Goal: Information Seeking & Learning: Learn about a topic

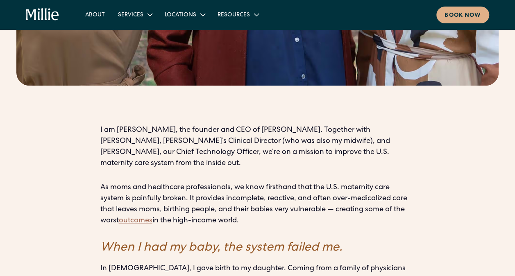
scroll to position [483, 0]
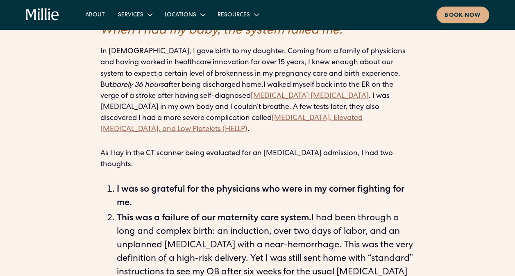
scroll to position [700, 0]
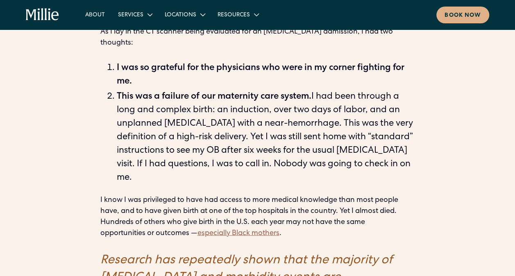
scroll to position [822, 0]
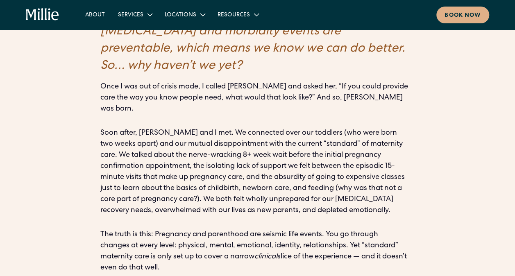
scroll to position [1068, 0]
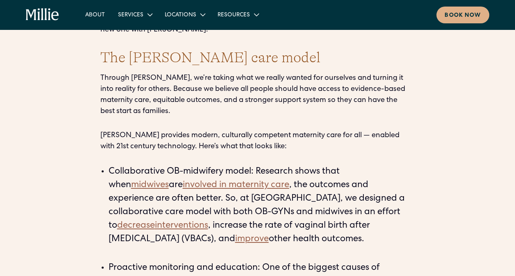
scroll to position [1356, 0]
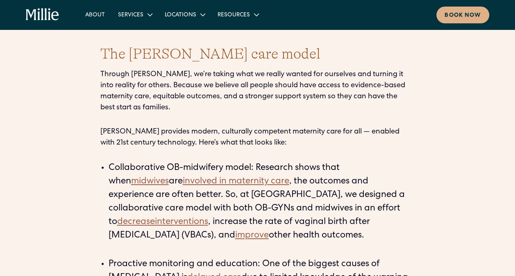
drag, startPoint x: 247, startPoint y: 105, endPoint x: 250, endPoint y: 143, distance: 37.8
click at [250, 162] on li "Collaborative OB-midwifery model: Research shows that when midwives are involve…" at bounding box center [262, 209] width 307 height 95
copy li "a collaborative care model with both OB-GYNs and midwives in an effort to decre…"
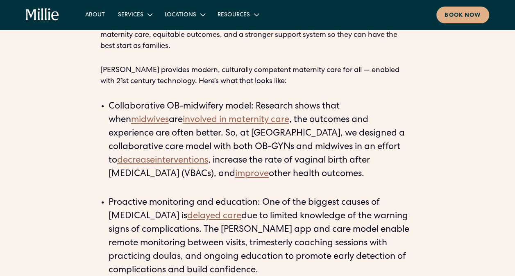
scroll to position [1418, 0]
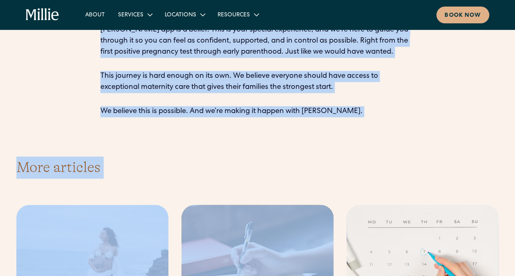
drag, startPoint x: 241, startPoint y: 138, endPoint x: 273, endPoint y: 89, distance: 58.3
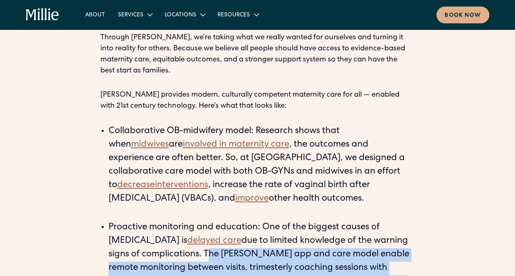
scroll to position [1393, 0]
click at [336, 221] on li "Proactive monitoring and education: One of the biggest causes of [MEDICAL_DATA]…" at bounding box center [262, 268] width 307 height 95
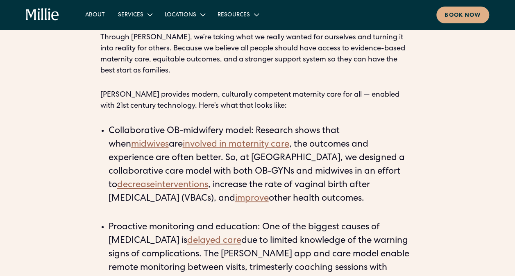
click at [242, 221] on li "Proactive monitoring and education: One of the biggest causes of [MEDICAL_DATA]…" at bounding box center [262, 268] width 307 height 95
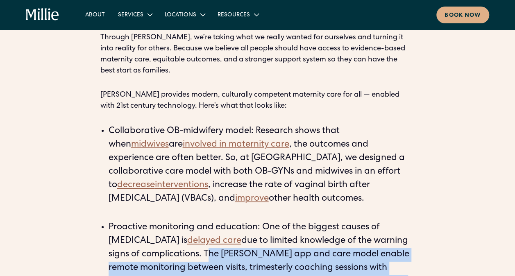
drag, startPoint x: 243, startPoint y: 163, endPoint x: 256, endPoint y: 204, distance: 43.0
click at [256, 221] on li "Proactive monitoring and education: One of the biggest causes of [MEDICAL_DATA]…" at bounding box center [262, 268] width 307 height 95
copy li "The [PERSON_NAME] app and care model enable remote monitoring between visits, t…"
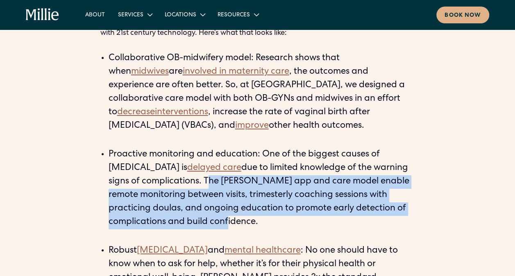
scroll to position [1494, 0]
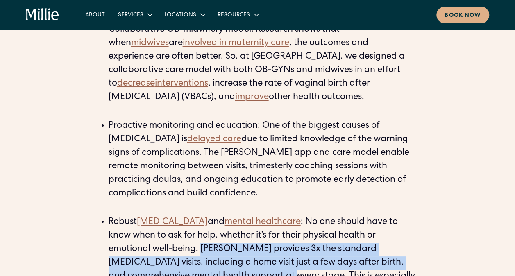
drag, startPoint x: 160, startPoint y: 159, endPoint x: 202, endPoint y: 184, distance: 48.8
copy li "[PERSON_NAME] provides 3x the standard [MEDICAL_DATA] visits, including a home …"
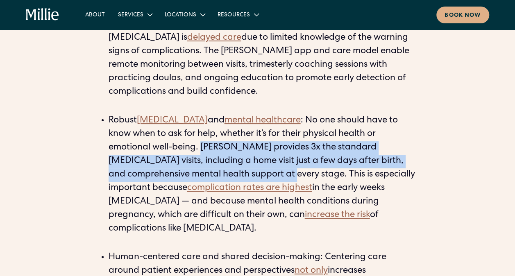
scroll to position [1597, 0]
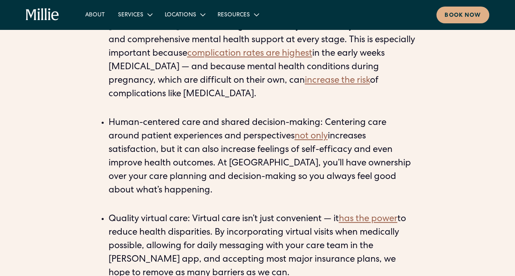
scroll to position [1731, 0]
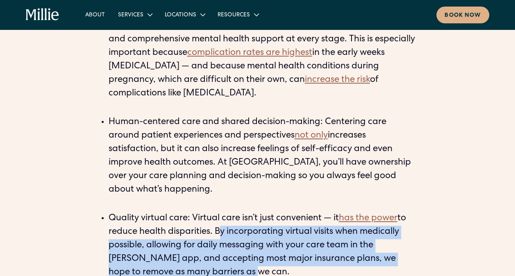
drag, startPoint x: 216, startPoint y: 129, endPoint x: 209, endPoint y: 170, distance: 41.6
click at [209, 212] on li "Quality virtual care: Virtual care isn’t just convenient — it has the power to …" at bounding box center [262, 246] width 307 height 68
copy li "By incorporating virtual visits when medically possible, allowing for daily mes…"
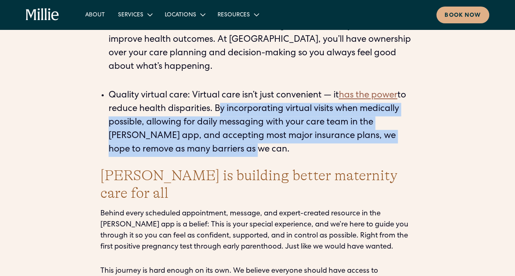
scroll to position [1861, 0]
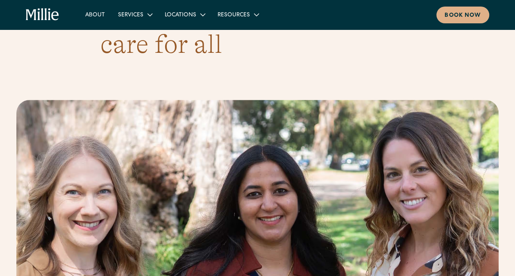
scroll to position [0, 0]
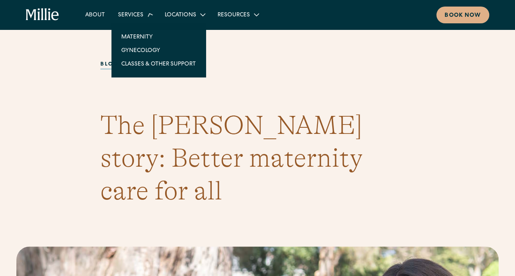
click at [132, 11] on div "Services" at bounding box center [130, 15] width 25 height 9
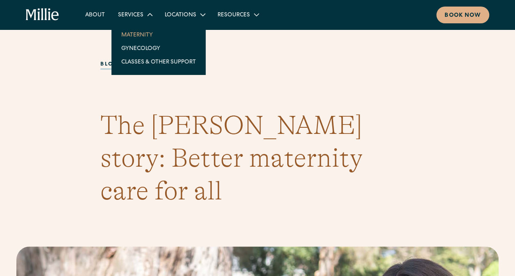
click at [131, 37] on link "Maternity" at bounding box center [159, 35] width 88 height 14
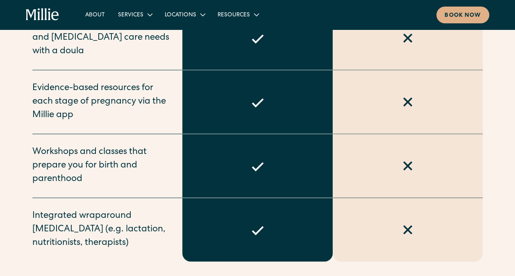
scroll to position [823, 0]
drag, startPoint x: 136, startPoint y: 227, endPoint x: 32, endPoint y: 200, distance: 108.1
click at [32, 209] on div "Integrated wraparound supportive care (e.g. lactation, nutritionists, therapist…" at bounding box center [102, 229] width 141 height 41
copy div "Integrated wraparound supportive care (e.g. lactation, nutritionists, therapist…"
